Goal: Book appointment/travel/reservation

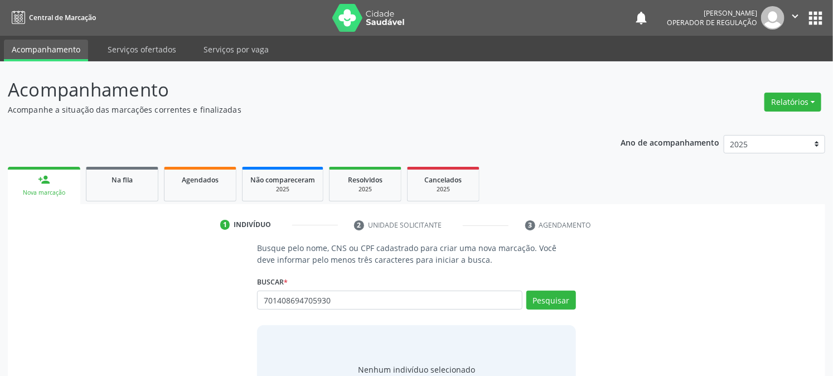
type input "701408694705930"
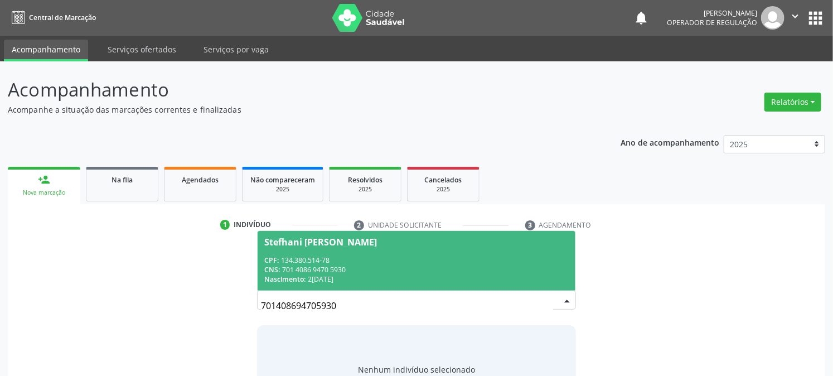
click at [307, 271] on div "CNS: 701 4086 9470 5930" at bounding box center [416, 269] width 304 height 9
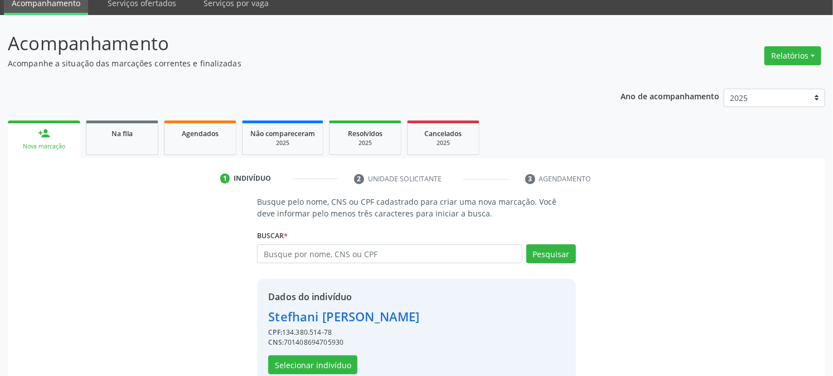
scroll to position [70, 0]
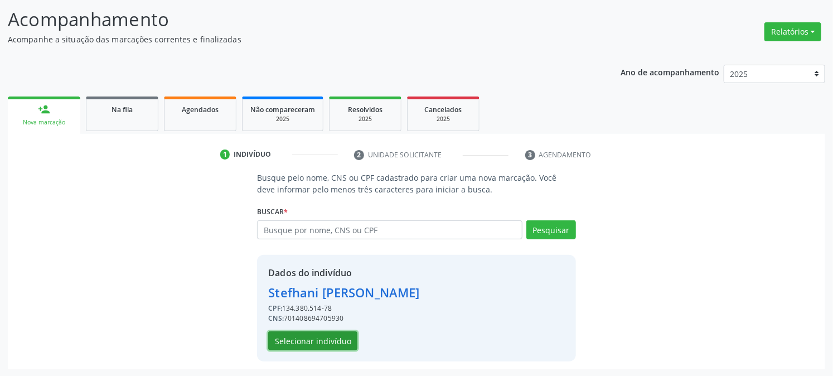
click at [331, 337] on button "Selecionar indivíduo" at bounding box center [312, 340] width 89 height 19
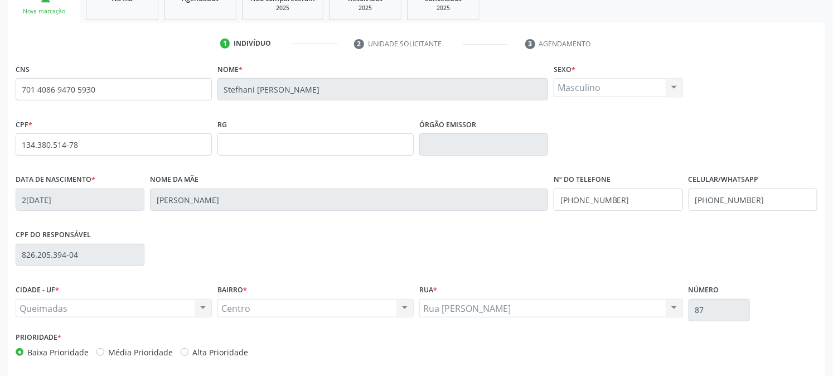
scroll to position [227, 0]
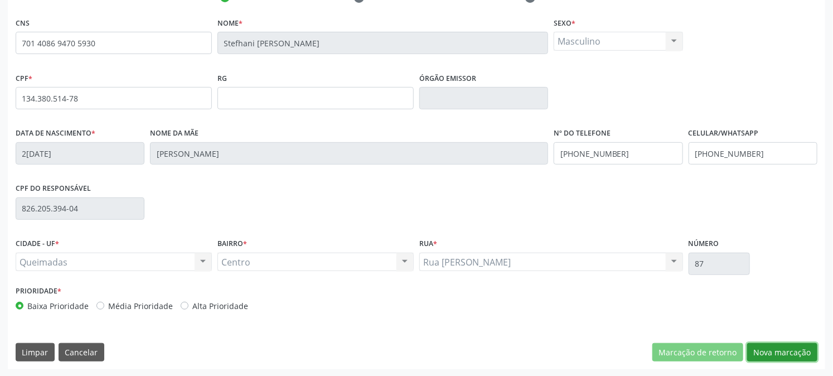
click at [775, 348] on button "Nova marcação" at bounding box center [782, 352] width 70 height 19
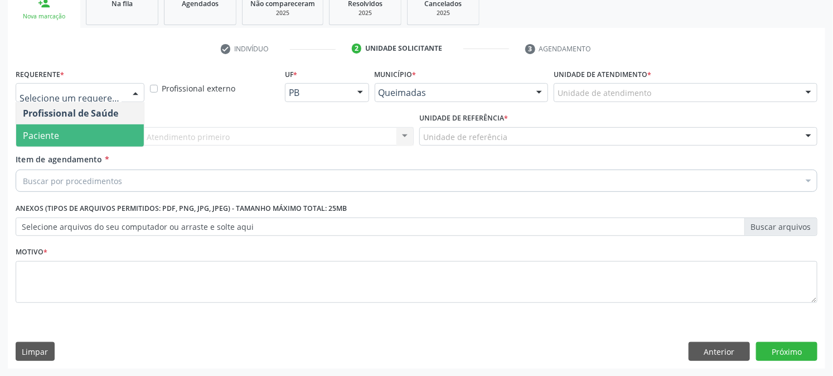
click at [100, 134] on span "Paciente" at bounding box center [80, 135] width 128 height 22
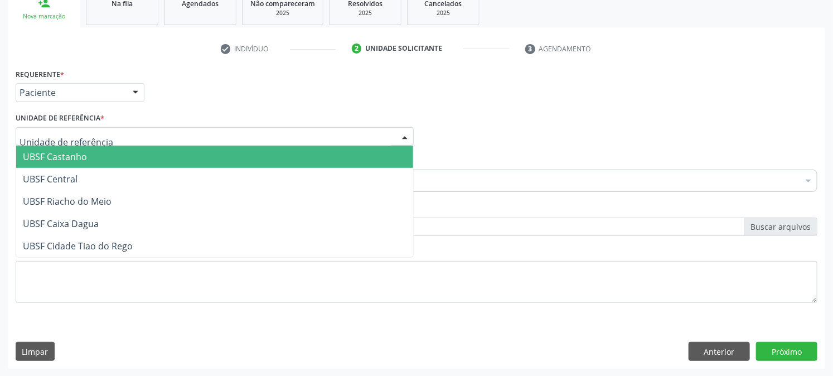
type input "c"
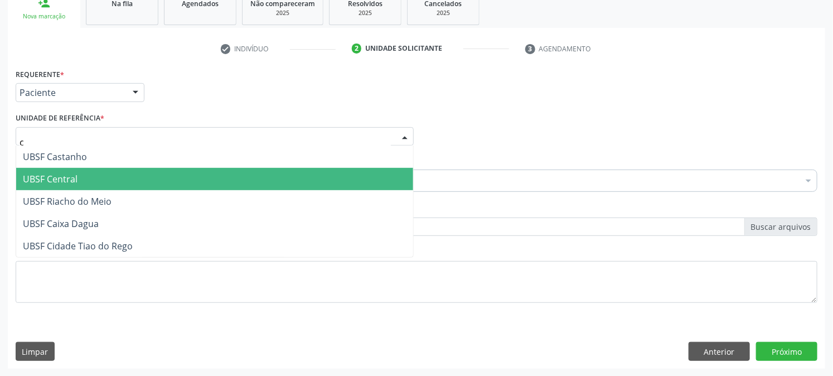
click at [73, 184] on span "UBSF Central" at bounding box center [214, 179] width 397 height 22
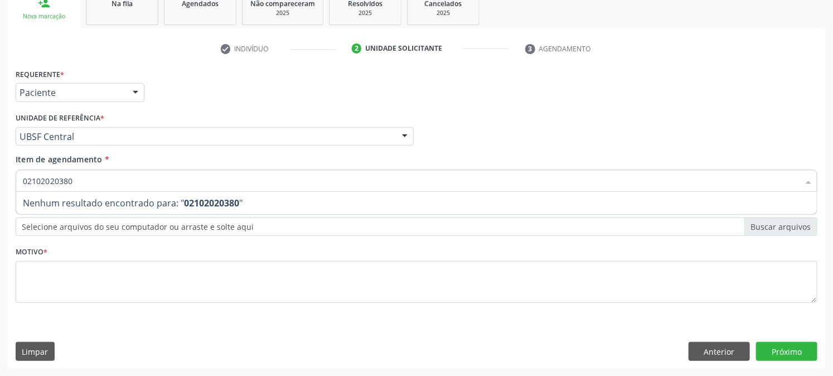
click at [36, 178] on input "02102020380" at bounding box center [411, 180] width 776 height 22
type input "0202020380"
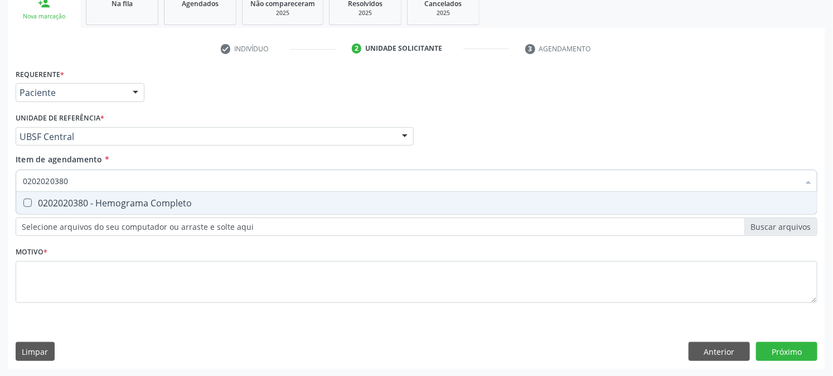
click at [32, 200] on div "0202020380 - Hemograma Completo" at bounding box center [416, 202] width 787 height 9
checkbox Completo "true"
drag, startPoint x: 114, startPoint y: 176, endPoint x: 0, endPoint y: 217, distance: 121.2
click at [0, 215] on div "Acompanhamento Acompanhe a situação das marcações correntes e finalizadas Relat…" at bounding box center [416, 130] width 833 height 491
checkbox Completo "false"
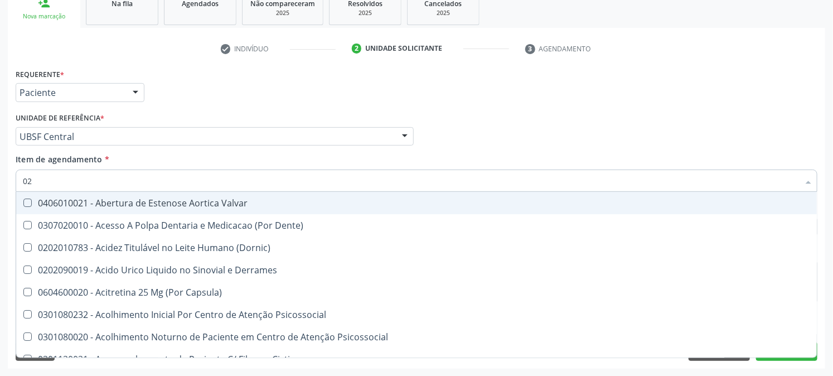
type input "020"
checkbox Eletro-Oculografia "true"
type input "0202"
checkbox Septostomia "true"
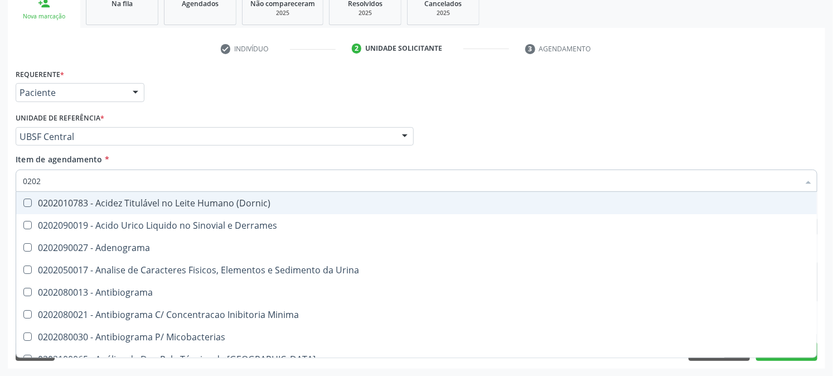
type input "02020"
checkbox Zinco "true"
checkbox Completo "false"
type input "020202"
checkbox Molecular "true"
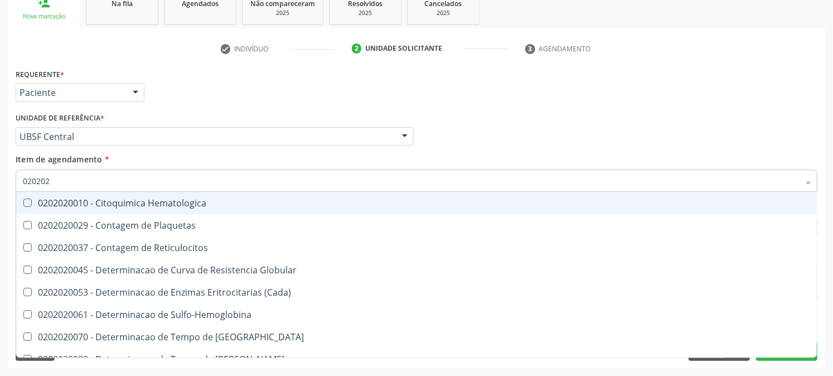
type input "0202020"
checkbox Hematocrito "true"
checkbox Completo "false"
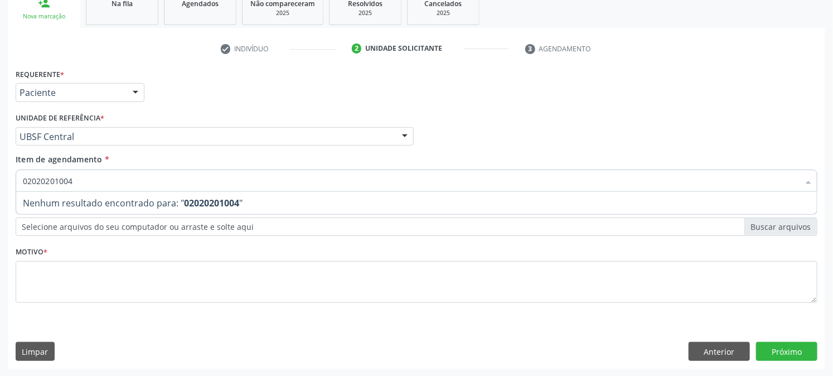
type input "020202010040"
drag, startPoint x: 100, startPoint y: 184, endPoint x: 0, endPoint y: 202, distance: 101.9
click at [3, 197] on div "Acompanhamento Acompanhe a situação das marcações correntes e finalizadas Relat…" at bounding box center [416, 130] width 833 height 491
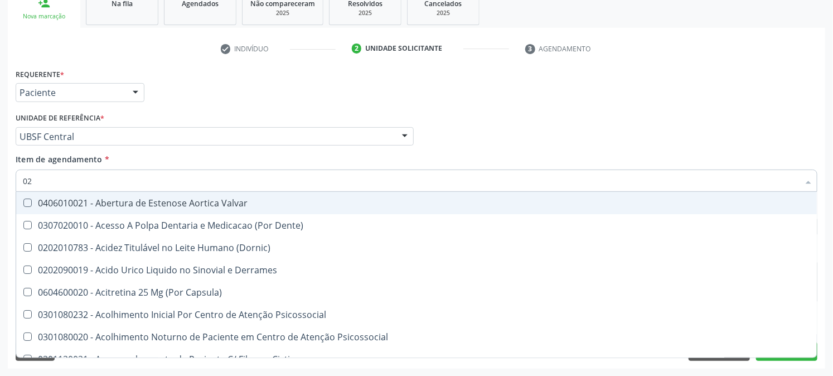
type input "020"
checkbox Eletro-Oculografia "true"
type input "0202"
checkbox Septostomia "true"
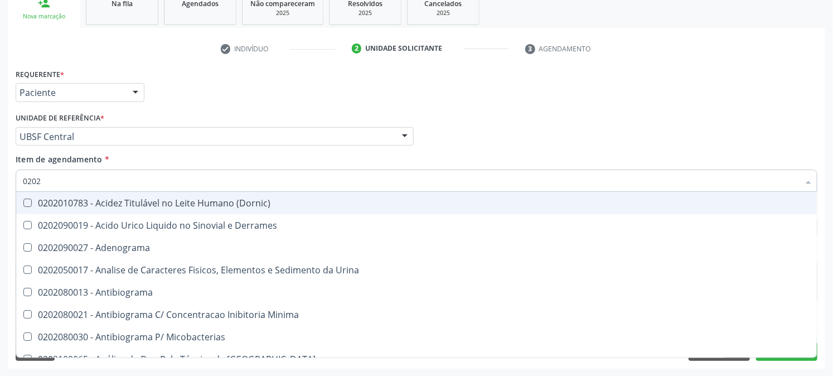
type input "02020"
checkbox Zinco "true"
checkbox Completo "false"
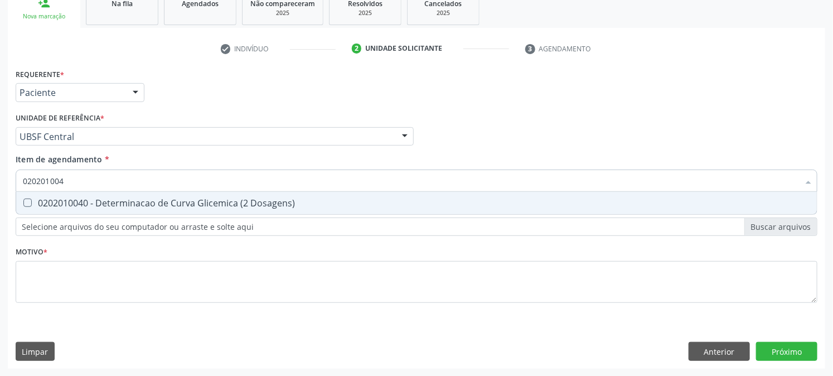
type input "0202010040"
drag, startPoint x: 26, startPoint y: 203, endPoint x: 33, endPoint y: 201, distance: 7.6
click at [28, 202] on Dosagens\) at bounding box center [27, 202] width 8 height 8
click at [23, 202] on Dosagens\) "checkbox" at bounding box center [19, 202] width 7 height 7
checkbox Dosagens\) "true"
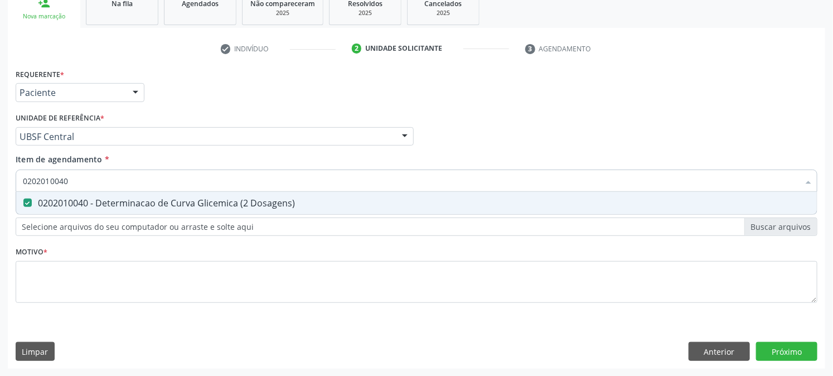
drag, startPoint x: 158, startPoint y: 166, endPoint x: 0, endPoint y: 230, distance: 170.1
click at [0, 227] on div "Acompanhamento Acompanhe a situação das marcações correntes e finalizadas Relat…" at bounding box center [416, 130] width 833 height 491
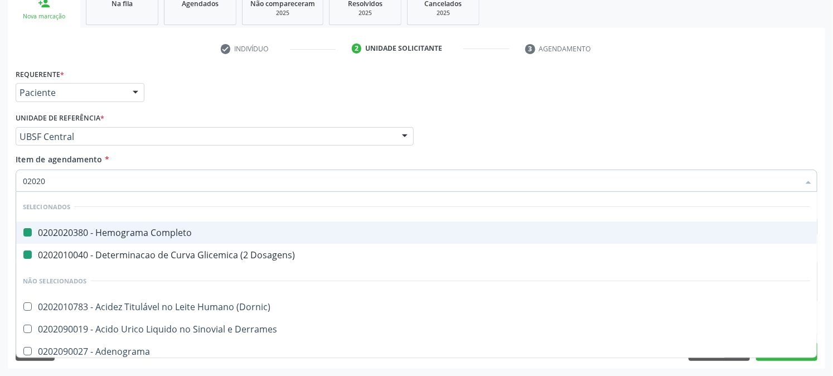
type input "020208"
checkbox Completo "false"
checkbox Dosagens\) "false"
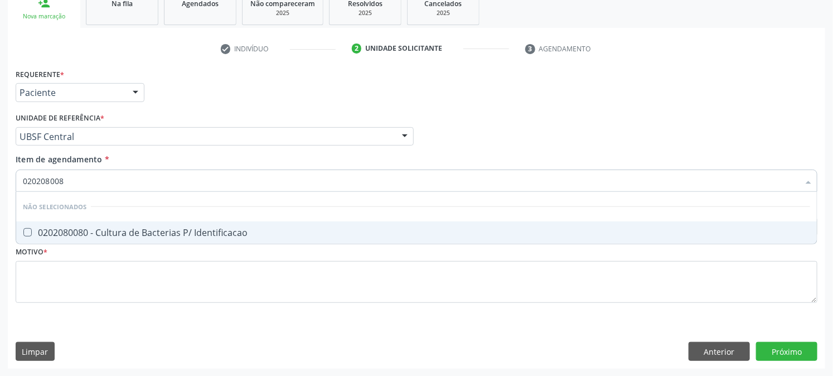
type input "0202080080"
click at [119, 231] on div "0202080080 - Cultura de Bacterias P/ Identificacao" at bounding box center [416, 232] width 787 height 9
checkbox Identificacao "true"
drag, startPoint x: 82, startPoint y: 170, endPoint x: 0, endPoint y: 182, distance: 83.3
click at [16, 177] on div "0202080080" at bounding box center [417, 180] width 802 height 22
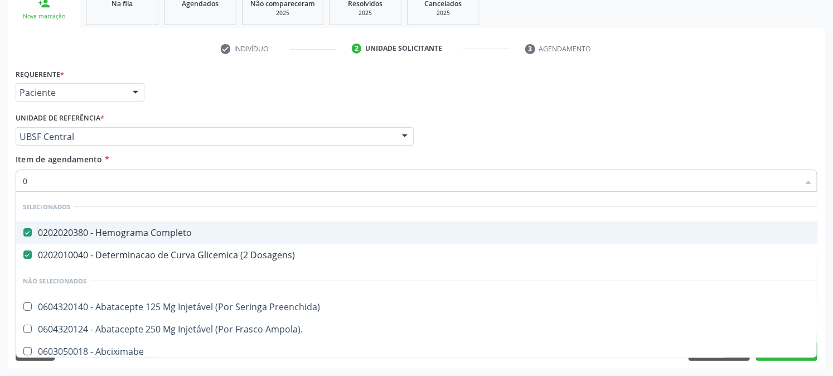
type input "02"
checkbox Uterino "true"
type input "020"
checkbox \(Spcto\) "true"
checkbox Identificacao "false"
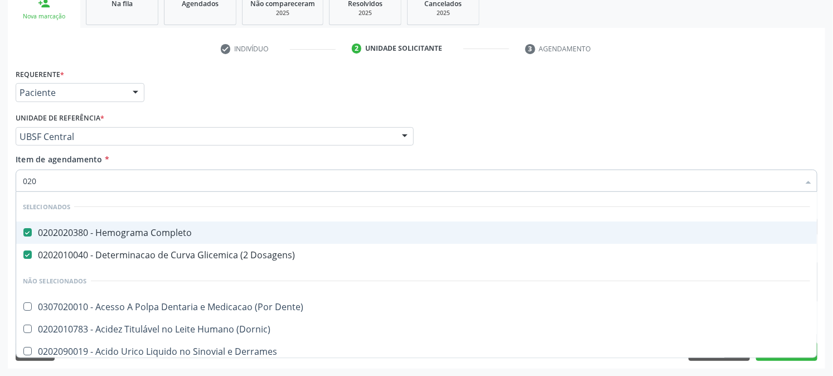
type input "0202"
checkbox Cerebral "true"
checkbox Identificacao "false"
type input "02020"
checkbox Toraco-Abdominal "true"
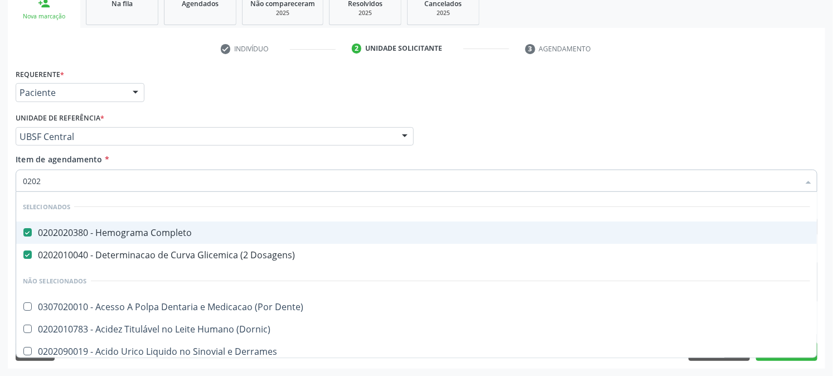
checkbox Cerebral "false"
type input "020205"
checkbox Completo "false"
checkbox Dosagens\) "false"
checkbox Identificacao "false"
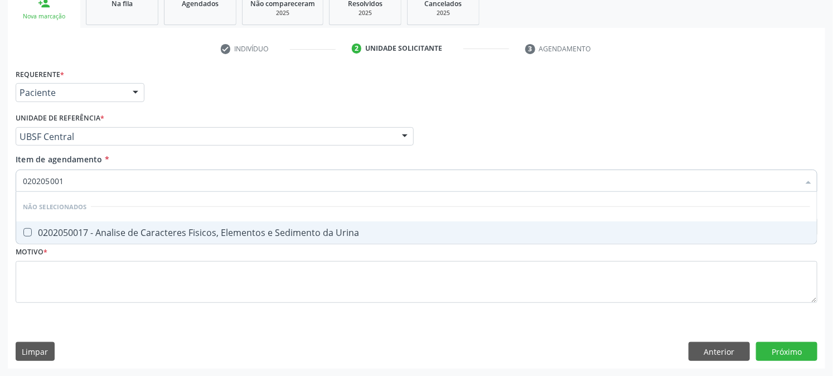
type input "0202050017"
click at [37, 232] on div "0202050017 - Analise de Caracteres Fisicos, Elementos e Sedimento da Urina" at bounding box center [416, 232] width 787 height 9
checkbox Urina "true"
drag, startPoint x: 85, startPoint y: 178, endPoint x: 0, endPoint y: 198, distance: 87.1
click at [6, 188] on div "Acompanhamento Acompanhe a situação das marcações correntes e finalizadas Relat…" at bounding box center [416, 130] width 833 height 491
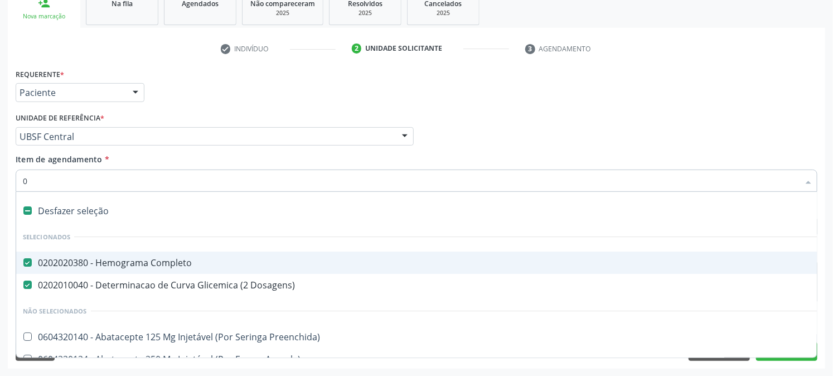
type input "02"
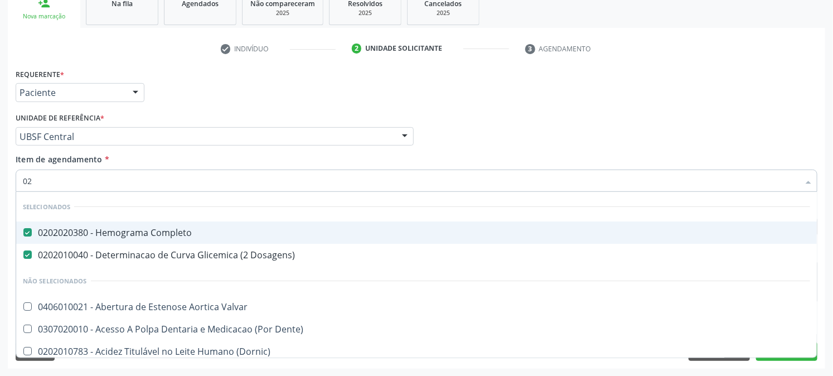
checkbox Urina "true"
checkbox Sistêmicas "false"
checkbox Identificacao "true"
type input "020"
checkbox Frasco-Ampola\) "true"
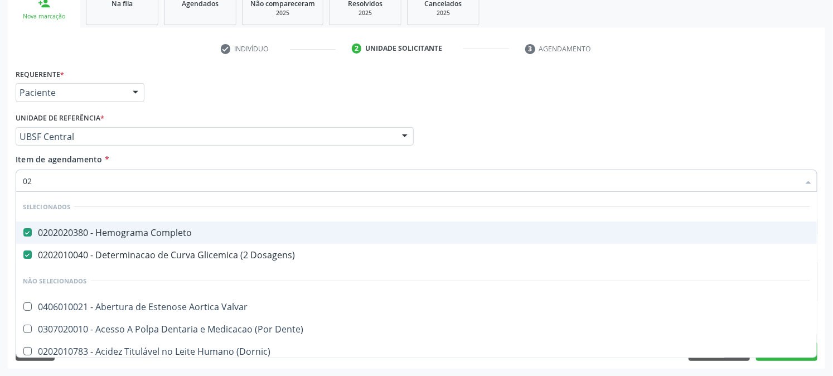
checkbox Urina "false"
checkbox \(Spcto\) "true"
checkbox Identificacao "false"
type input "0202"
checkbox Capsula\) "true"
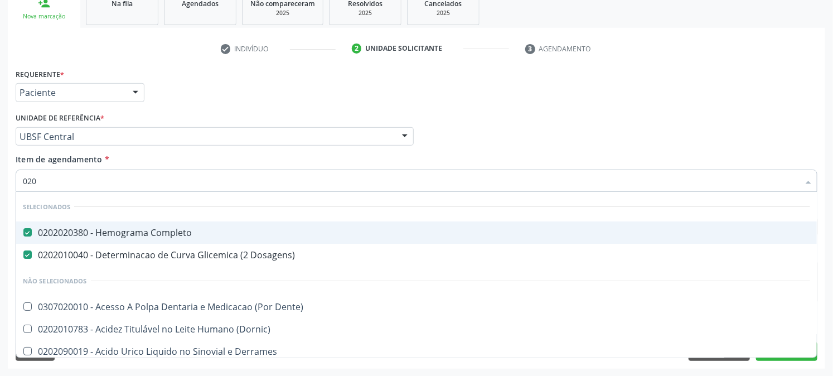
checkbox Urina "false"
checkbox Cerebral "true"
checkbox Identificacao "false"
type input "02020"
checkbox Anaerobicas "true"
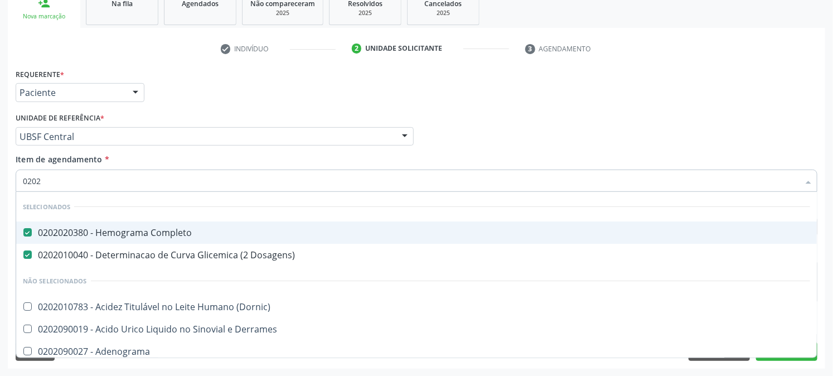
checkbox Identificacao "false"
type input "020203"
checkbox Urina "false"
checkbox Identificacao "false"
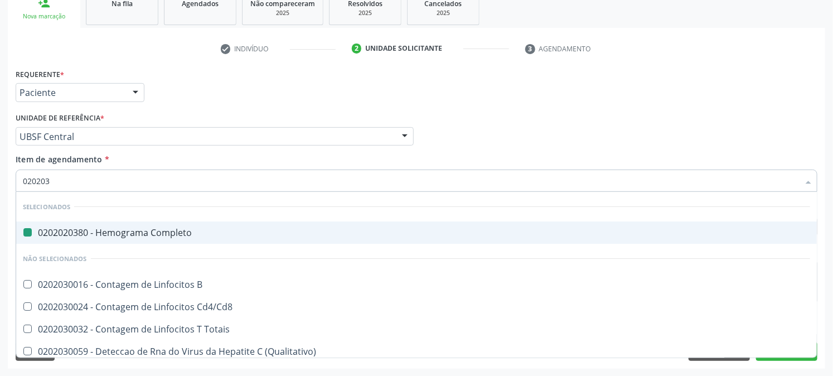
type input "0202030"
checkbox Completo "false"
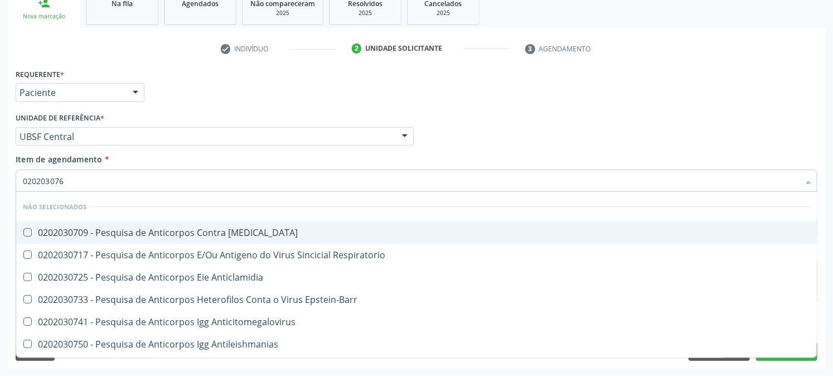
type input "0202030768"
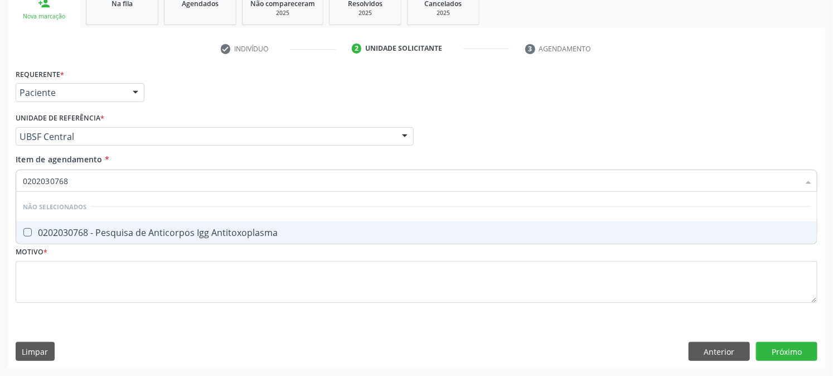
click at [30, 233] on Antitoxoplasma at bounding box center [27, 232] width 8 height 8
click at [23, 233] on Antitoxoplasma "checkbox" at bounding box center [19, 232] width 7 height 7
checkbox Antitoxoplasma "true"
drag, startPoint x: 74, startPoint y: 181, endPoint x: 0, endPoint y: 181, distance: 74.1
click at [0, 181] on div "Acompanhamento Acompanhe a situação das marcações correntes e finalizadas Relat…" at bounding box center [416, 130] width 833 height 491
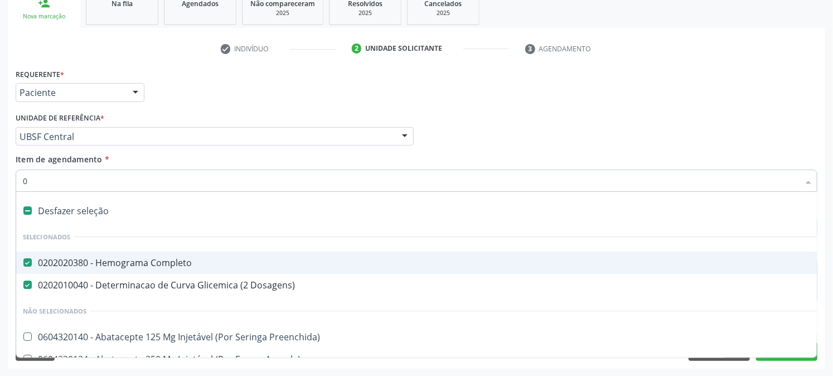
type input "02"
checkbox Psicossocial "true"
checkbox Urina "false"
checkbox Uterino "true"
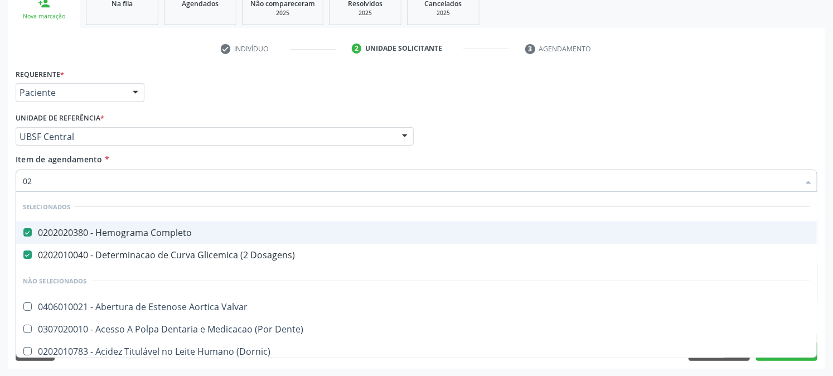
type input "020"
checkbox Frasco-Ampola\) "true"
checkbox Urina "false"
checkbox \(Spcto\) "true"
checkbox Identificacao "false"
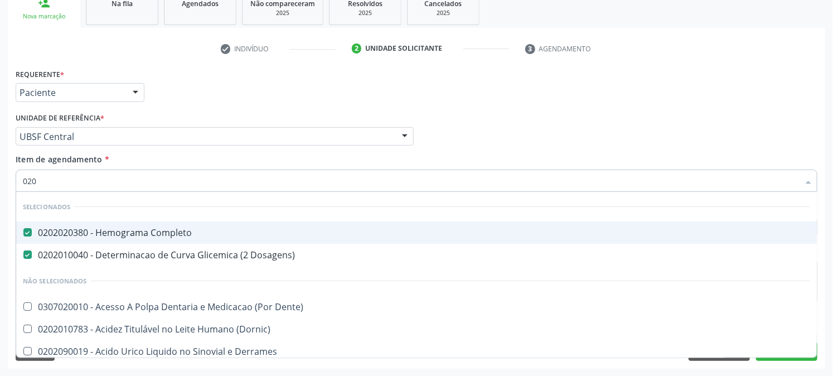
type input "0202"
checkbox Capsula\) "true"
checkbox Urina "false"
checkbox Cerebral "true"
checkbox Identificacao "false"
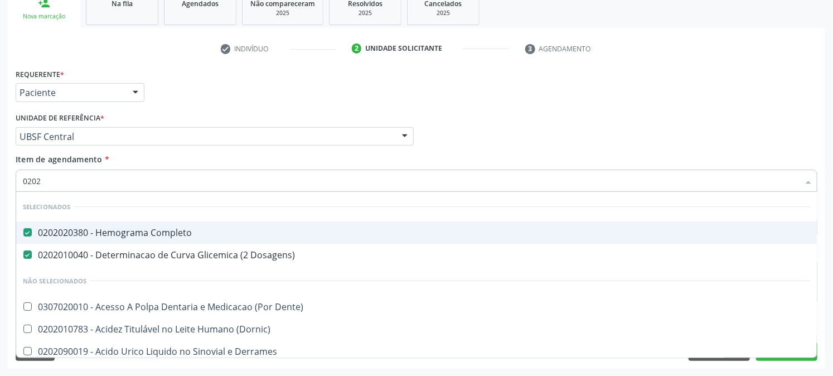
checkbox Ferro "true"
type input "02020"
checkbox Anaerobicas "true"
checkbox Identificacao "false"
checkbox Oncologia "true"
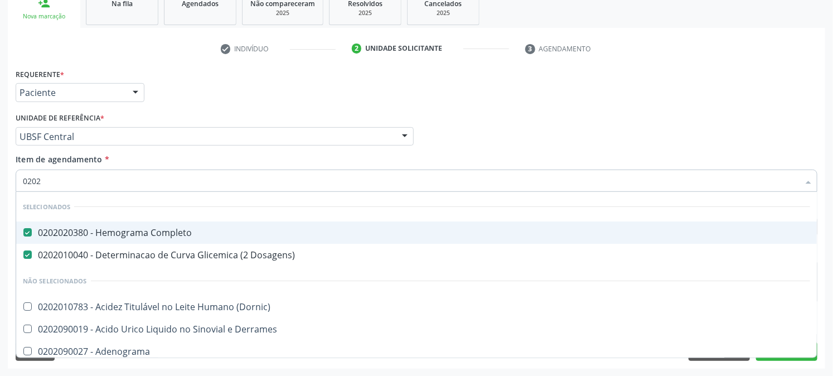
checkbox Antitoxoplasma "false"
type input "020203"
checkbox Urina "false"
checkbox Identificacao "false"
checkbox Alfa-Fetoproteina "true"
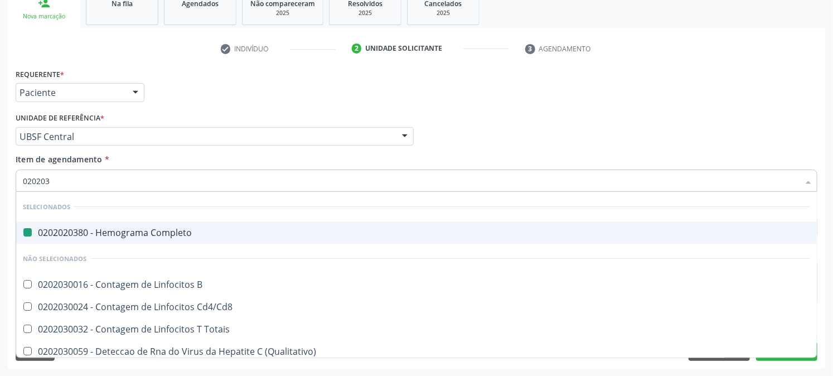
type input "0202030"
checkbox Completo "false"
checkbox Estriado "true"
checkbox Antitoxoplasma "false"
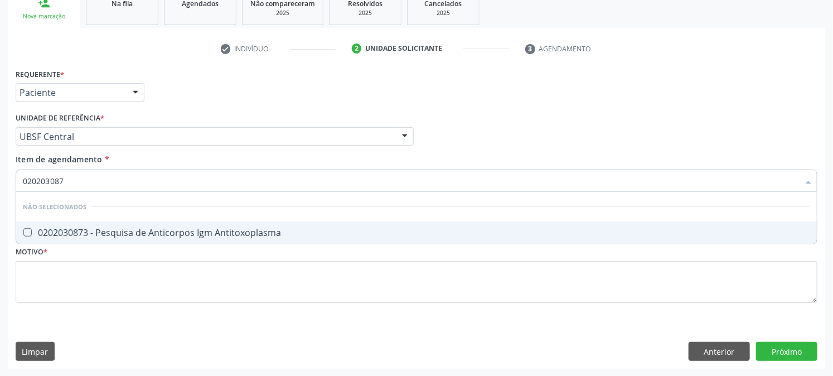
type input "0202030873"
click at [52, 231] on div "0202030873 - Pesquisa de Anticorpos Igm Antitoxoplasma" at bounding box center [416, 232] width 787 height 9
checkbox Antitoxoplasma "true"
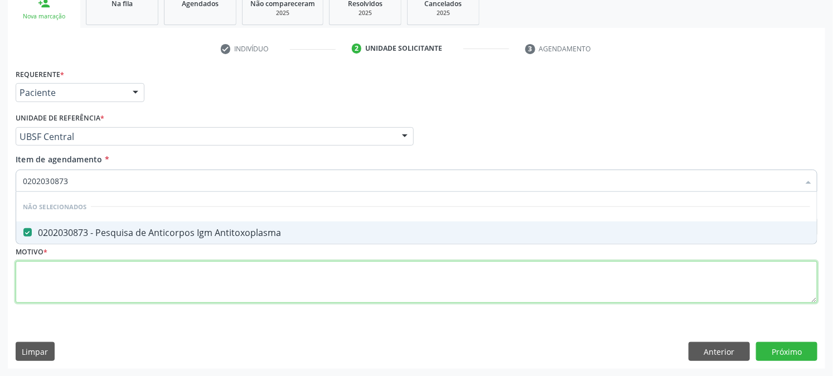
click at [54, 293] on div "Requerente * Paciente Profissional de Saúde Paciente Nenhum resultado encontrad…" at bounding box center [417, 192] width 802 height 253
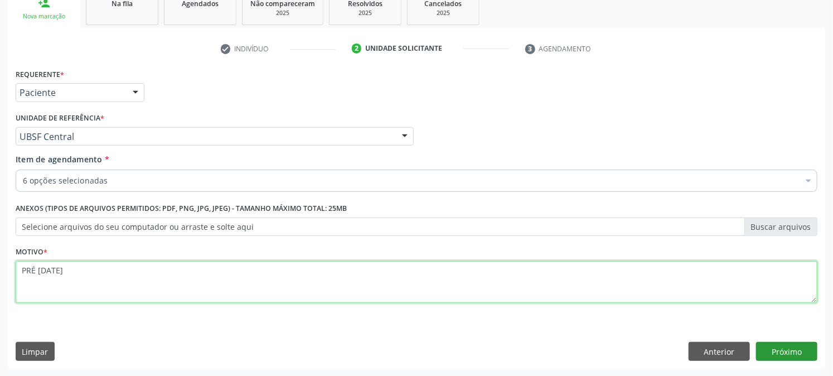
type textarea "PRÉ [DATE]"
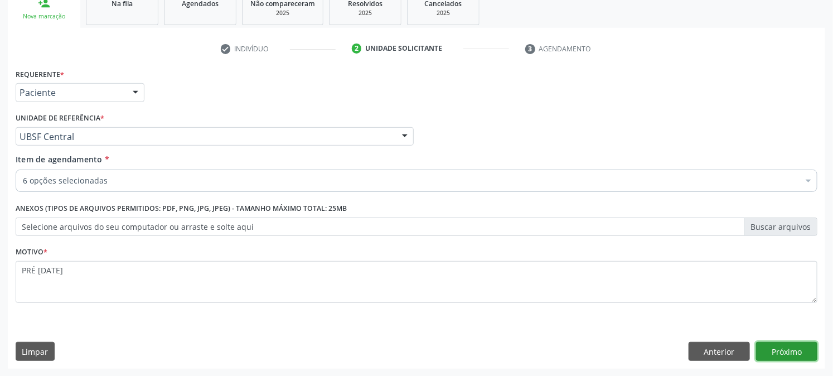
click at [798, 350] on button "Próximo" at bounding box center [786, 351] width 61 height 19
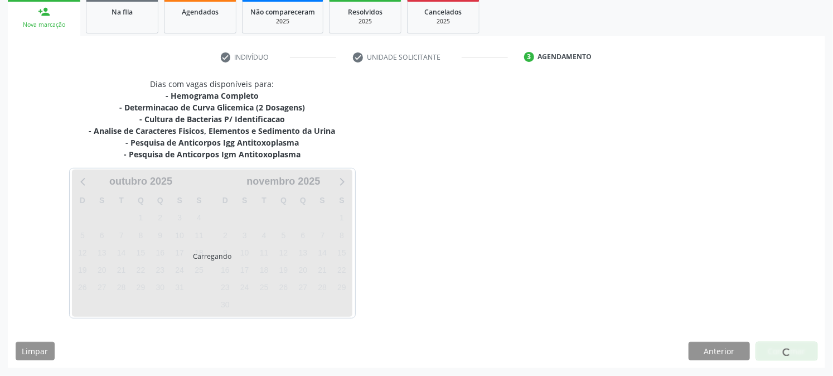
scroll to position [167, 0]
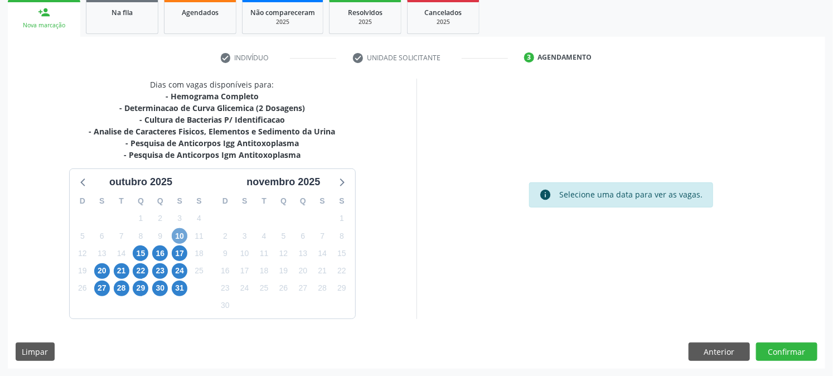
click at [178, 232] on span "10" at bounding box center [180, 236] width 16 height 16
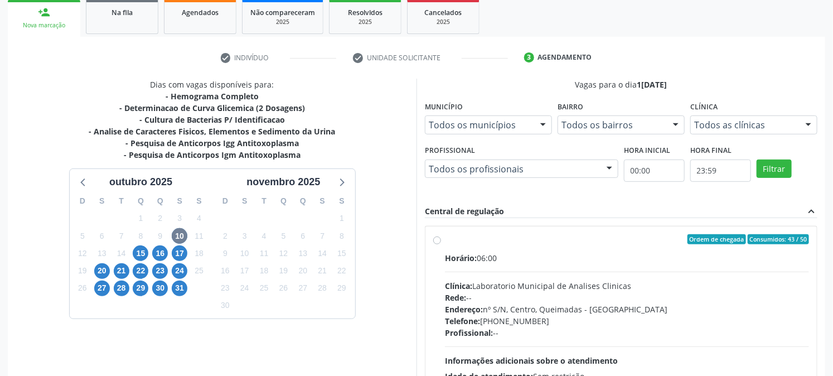
click at [453, 246] on label "Ordem de chegada Consumidos: 43 / 50 Horário: 06:00 Clínica: Laboratorio Munici…" at bounding box center [627, 319] width 364 height 171
click at [441, 244] on input "Ordem de chegada Consumidos: 43 / 50 Horário: 06:00 Clínica: Laboratorio Munici…" at bounding box center [437, 239] width 8 height 10
radio input "true"
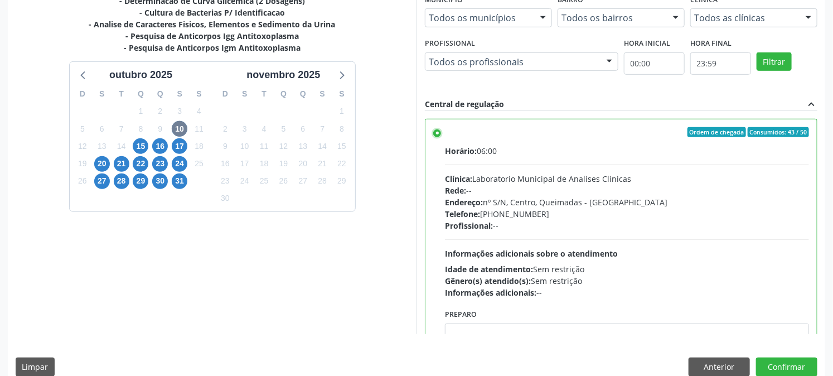
scroll to position [290, 0]
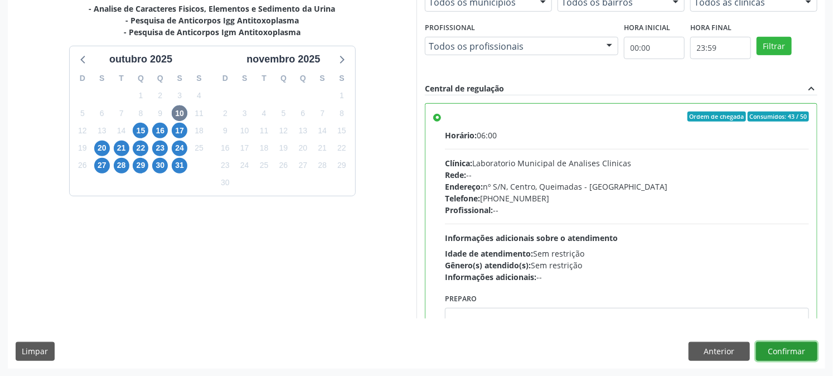
click at [798, 344] on button "Confirmar" at bounding box center [786, 351] width 61 height 19
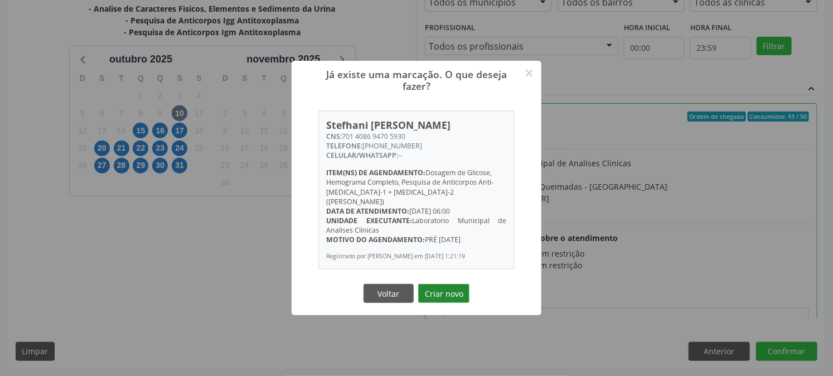
click at [452, 293] on button "Criar novo" at bounding box center [443, 293] width 51 height 19
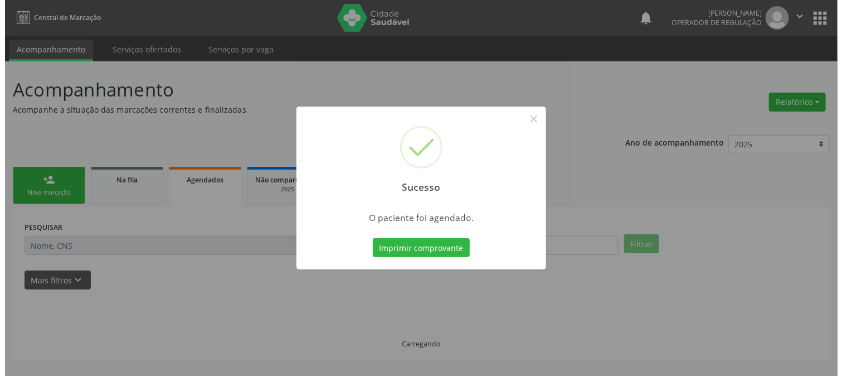
scroll to position [0, 0]
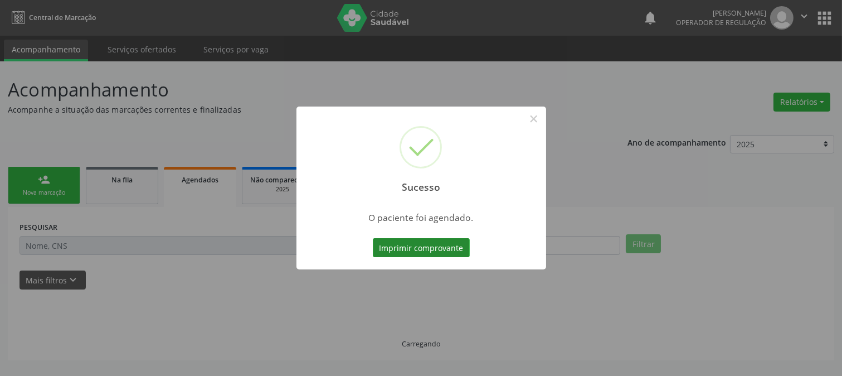
click at [448, 251] on button "Imprimir comprovante" at bounding box center [421, 247] width 97 height 19
